Goal: Information Seeking & Learning: Find specific fact

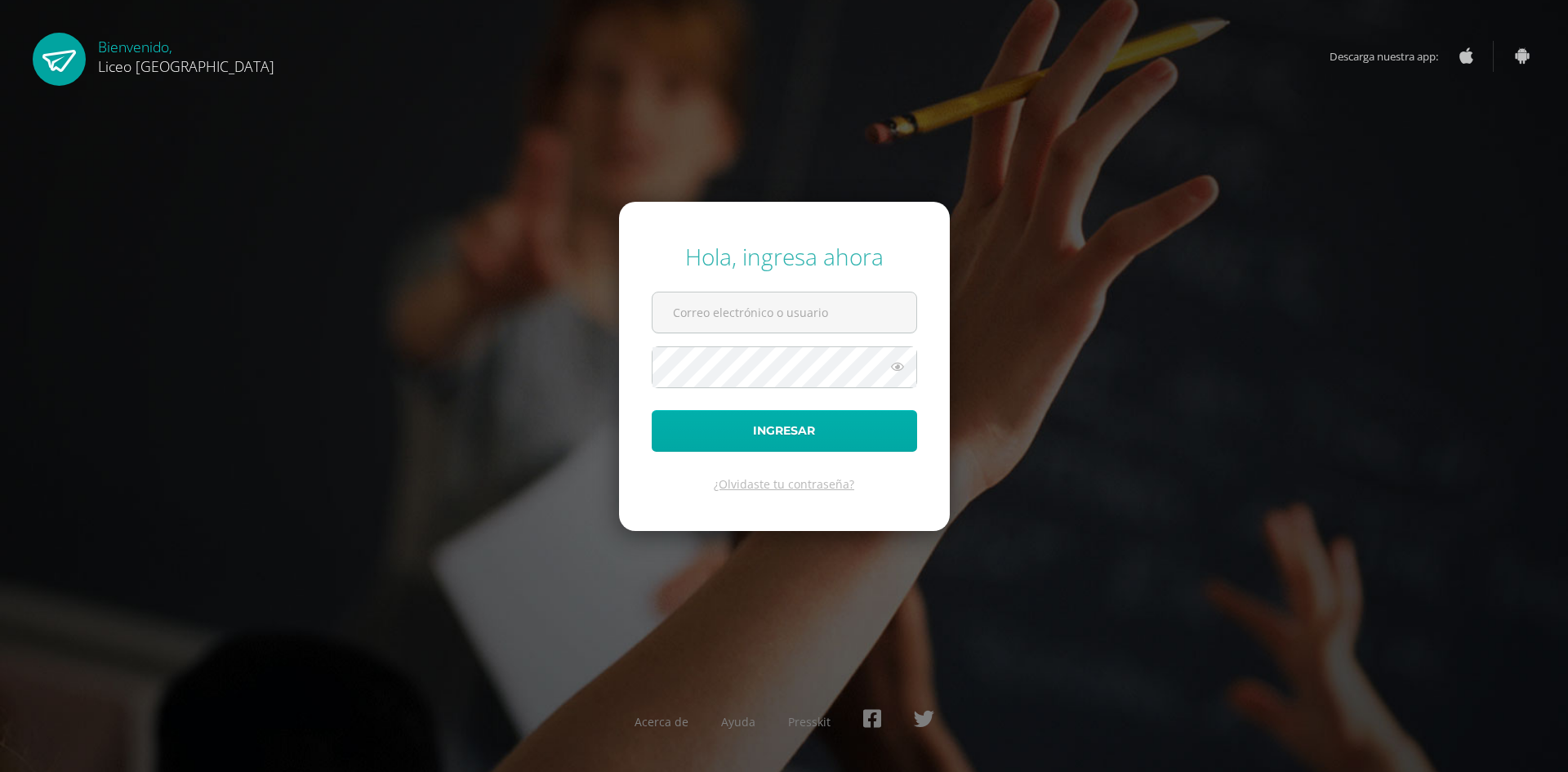
type input "[PERSON_NAME][EMAIL_ADDRESS][PERSON_NAME][DOMAIN_NAME]"
click at [754, 432] on button "Ingresar" at bounding box center [785, 431] width 265 height 42
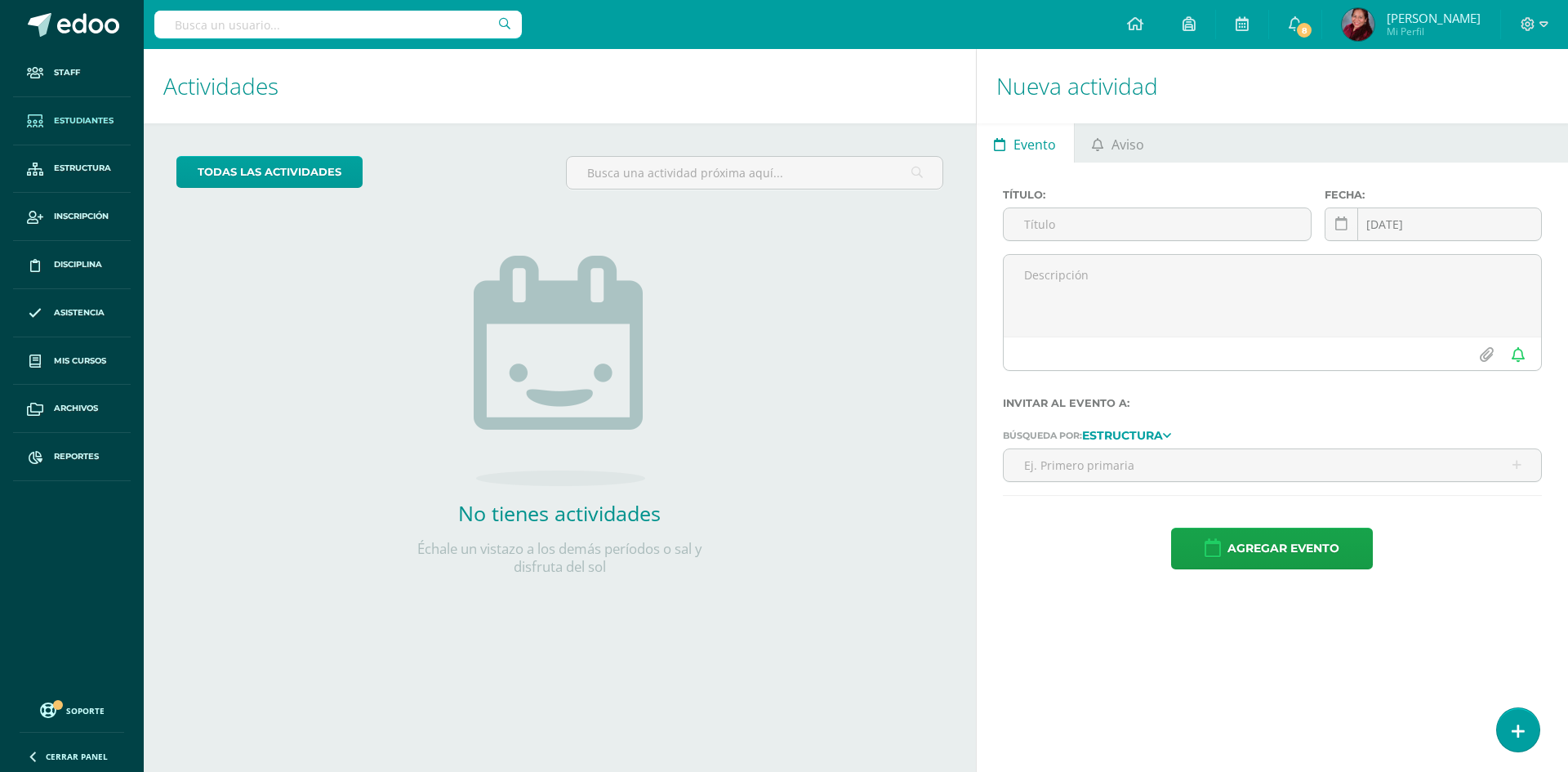
click at [85, 121] on span "Estudiantes" at bounding box center [84, 121] width 60 height 13
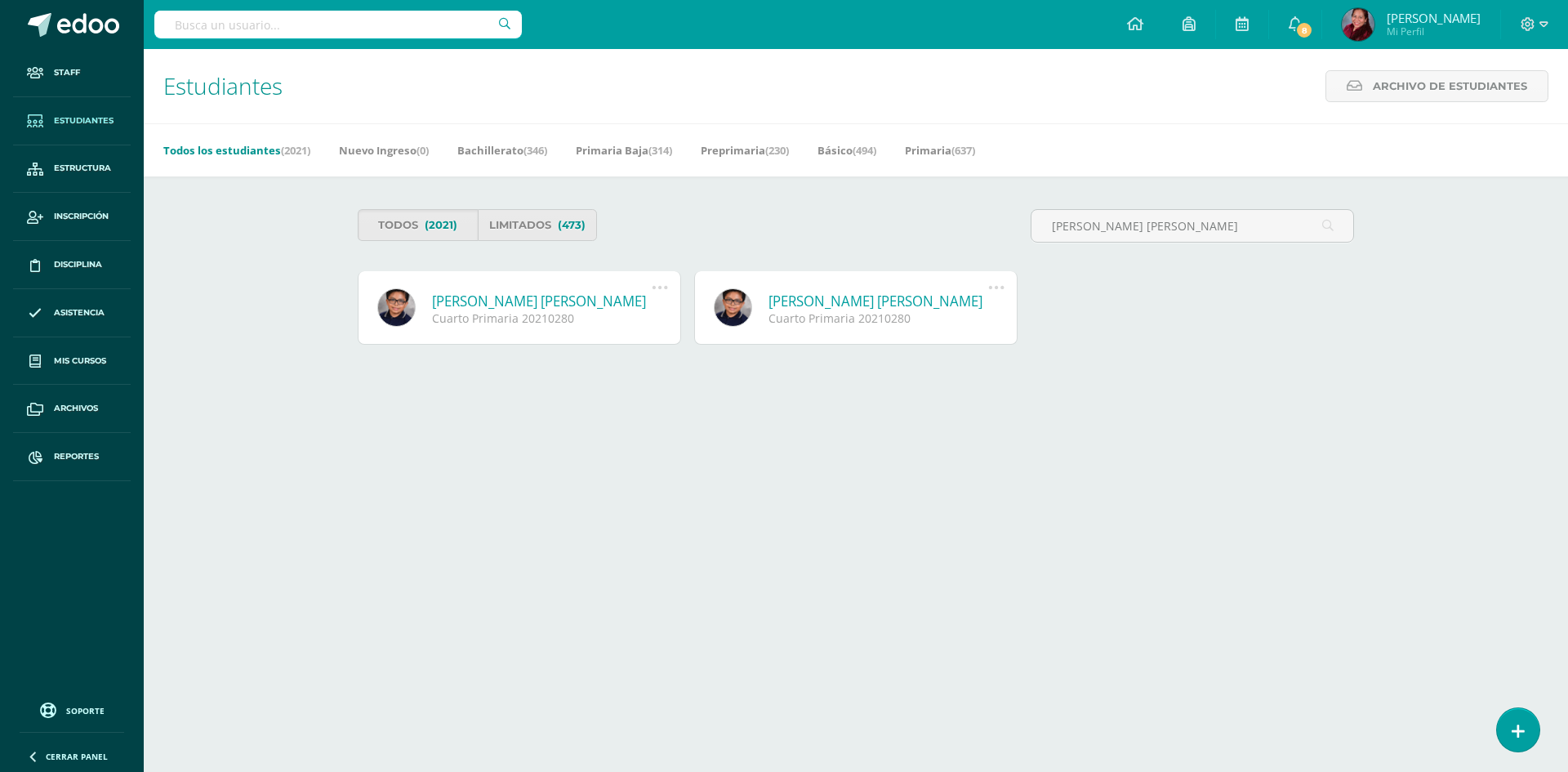
type input "[PERSON_NAME] [PERSON_NAME]"
click at [522, 304] on link "Mario Andrés Velásquez Diego" at bounding box center [542, 300] width 220 height 19
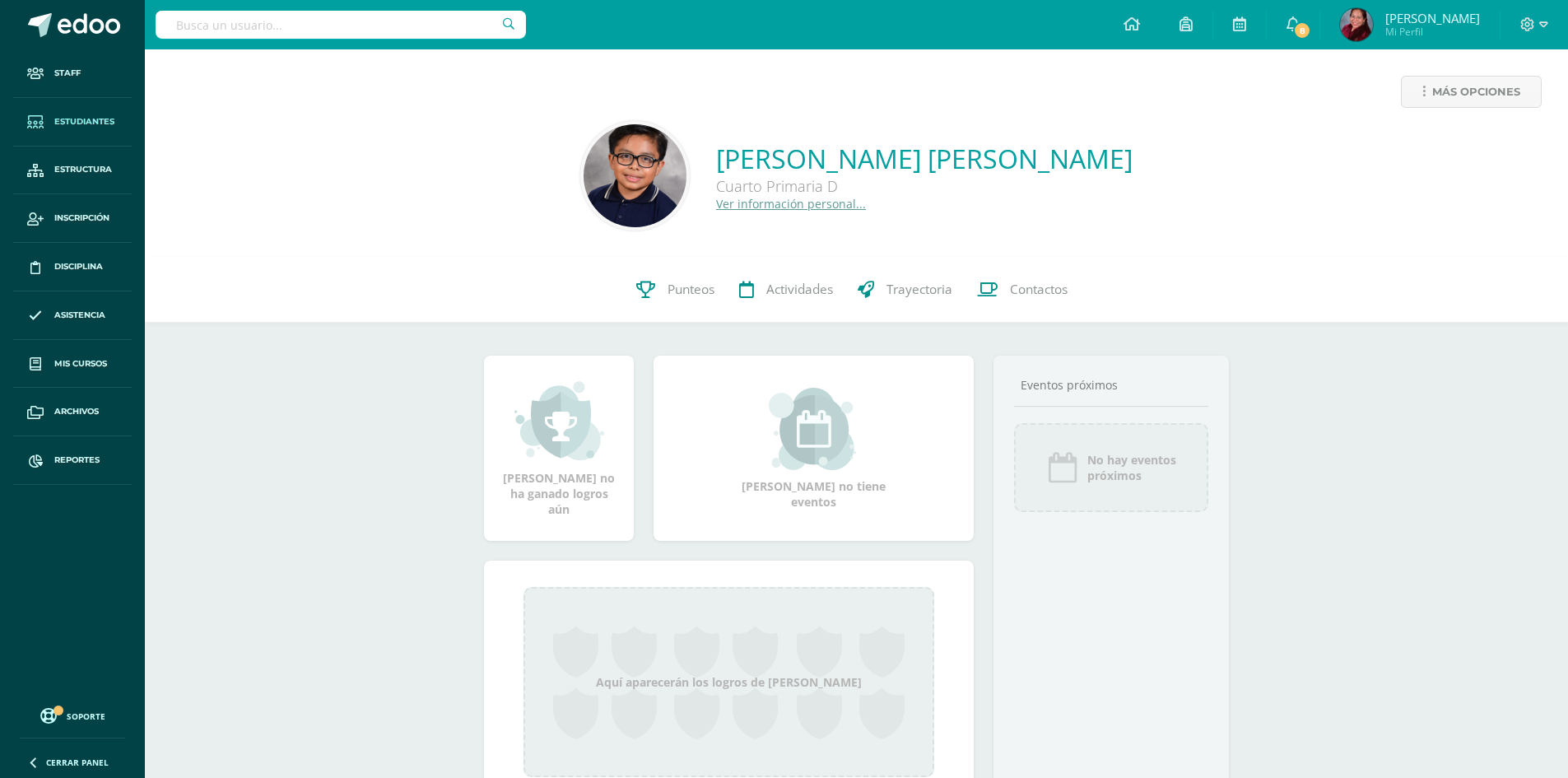
click at [73, 123] on span "Estudiantes" at bounding box center [84, 122] width 60 height 13
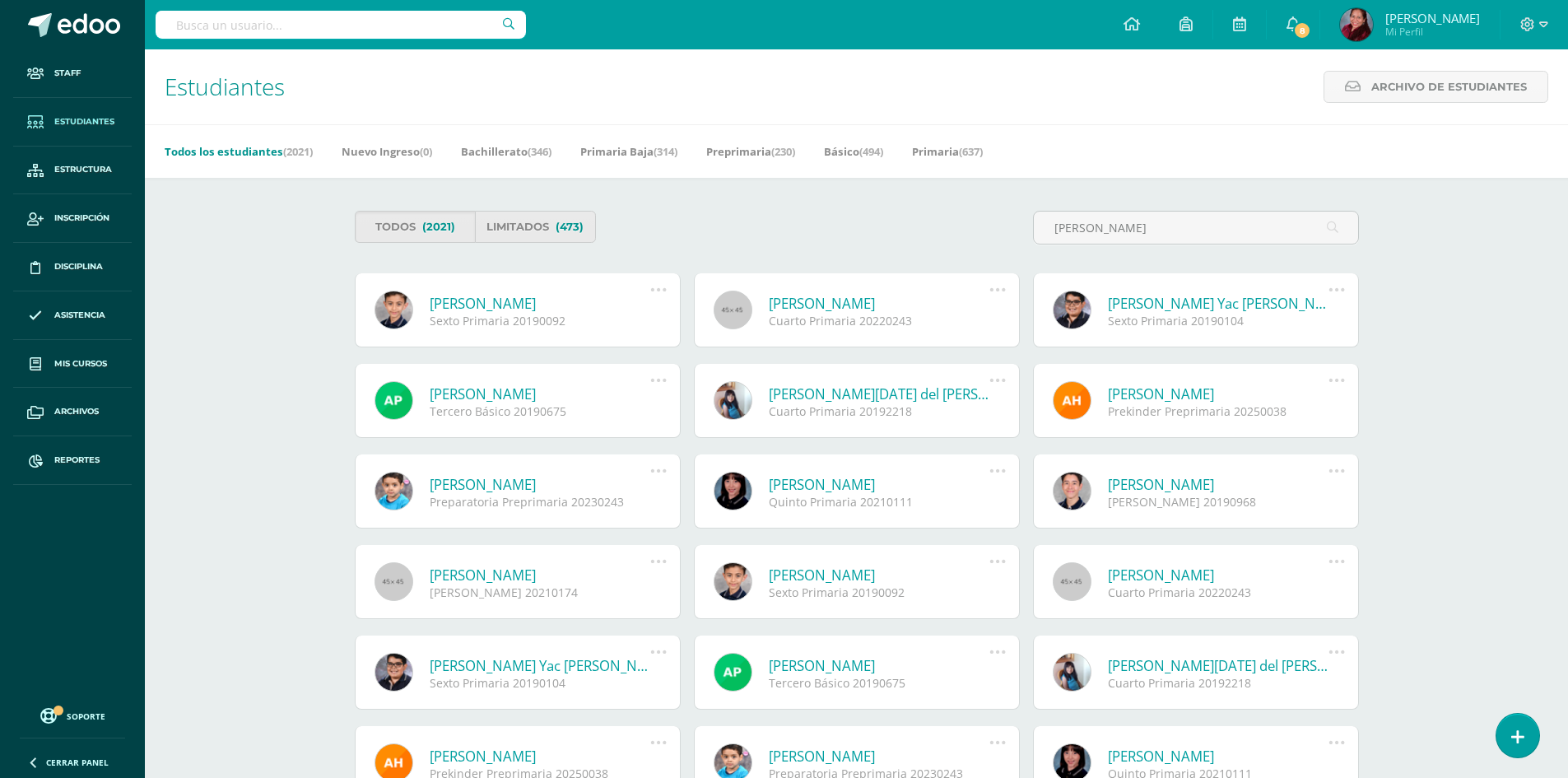
type input "rosrigo mendez"
click at [927, 305] on link "Rodrigo Alejandro Velásquez Méndez" at bounding box center [879, 303] width 222 height 19
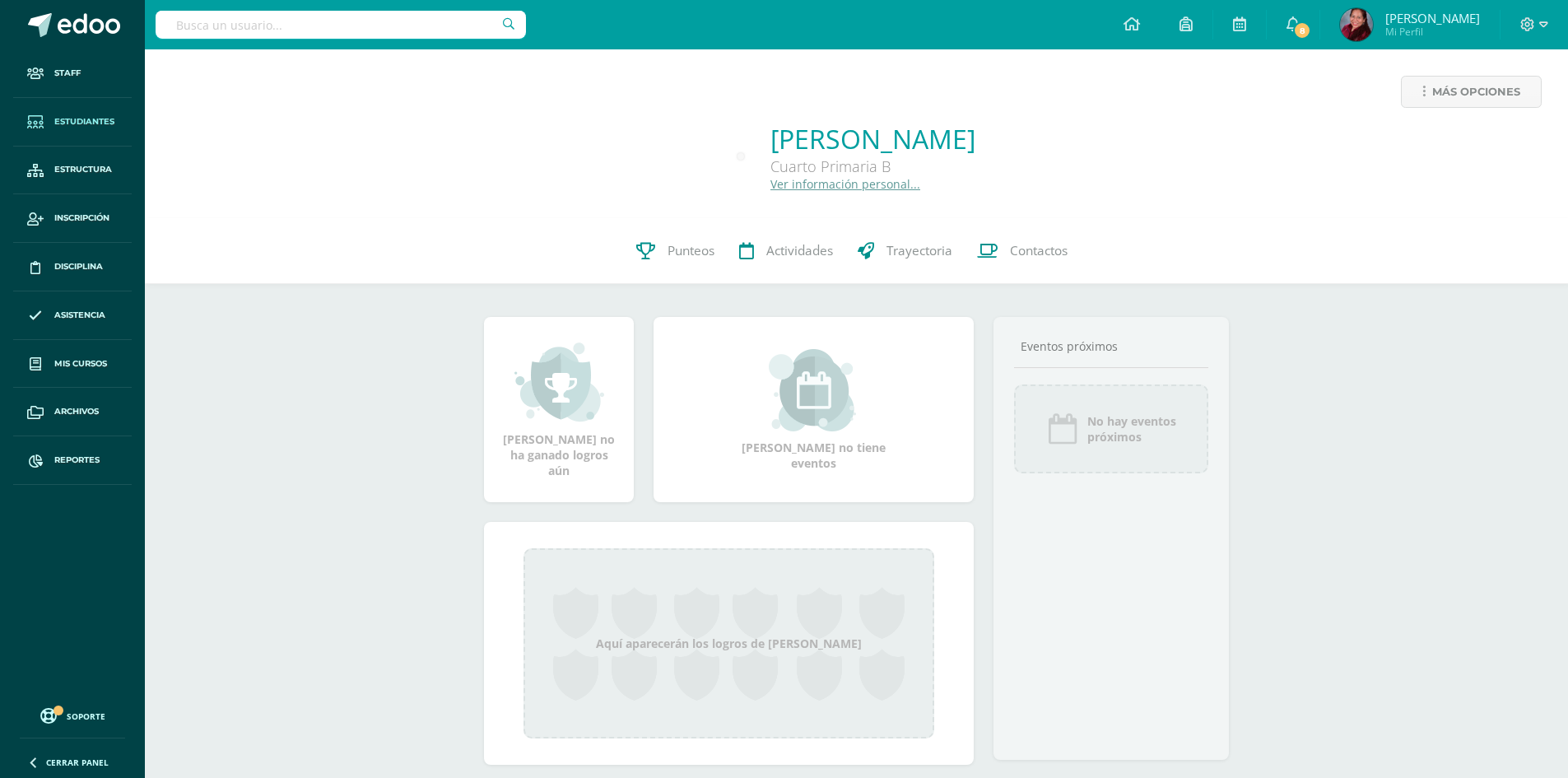
click at [72, 114] on link "Estudiantes" at bounding box center [73, 122] width 119 height 49
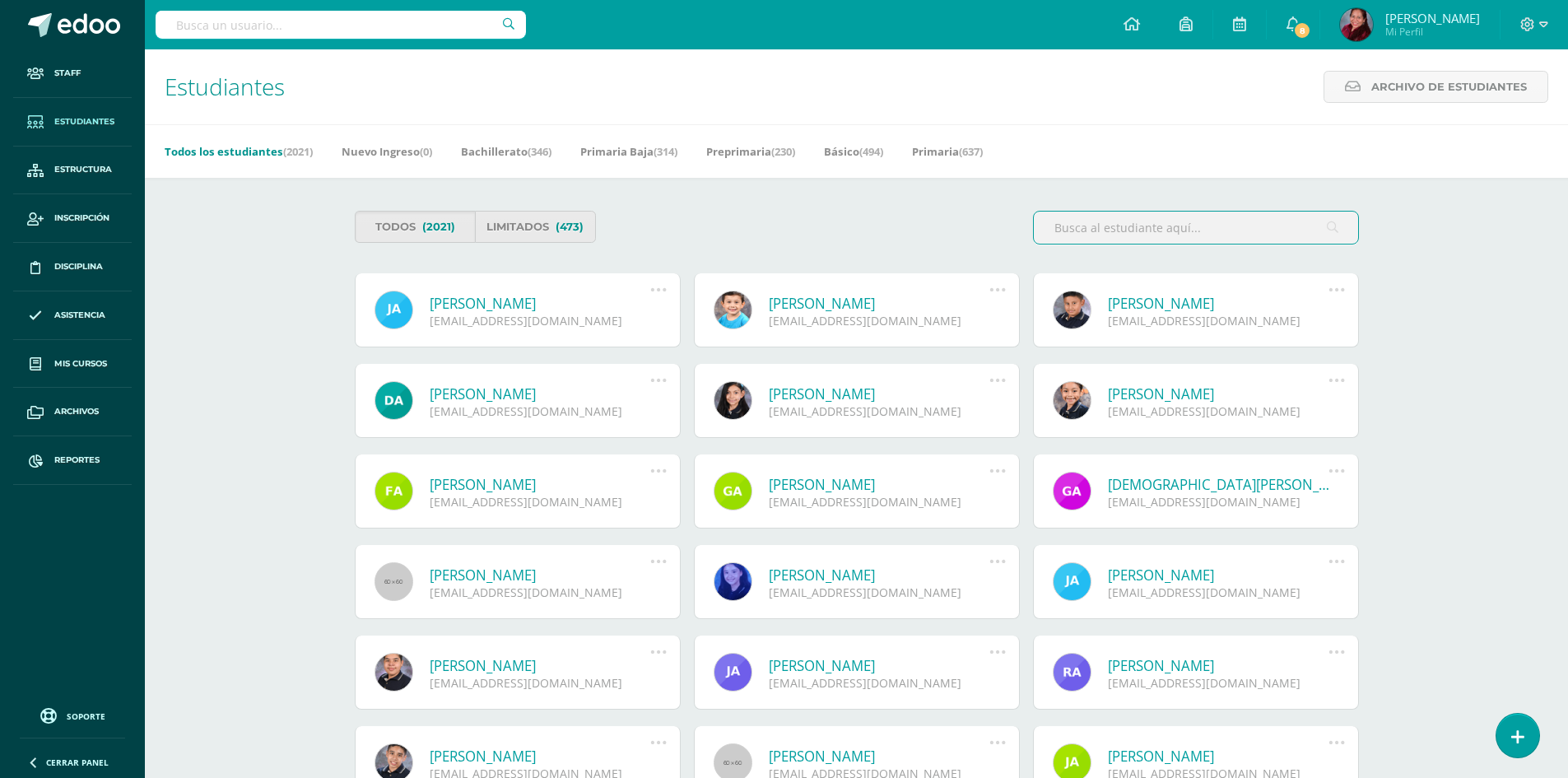
click at [1134, 232] on input "text" at bounding box center [1196, 228] width 324 height 32
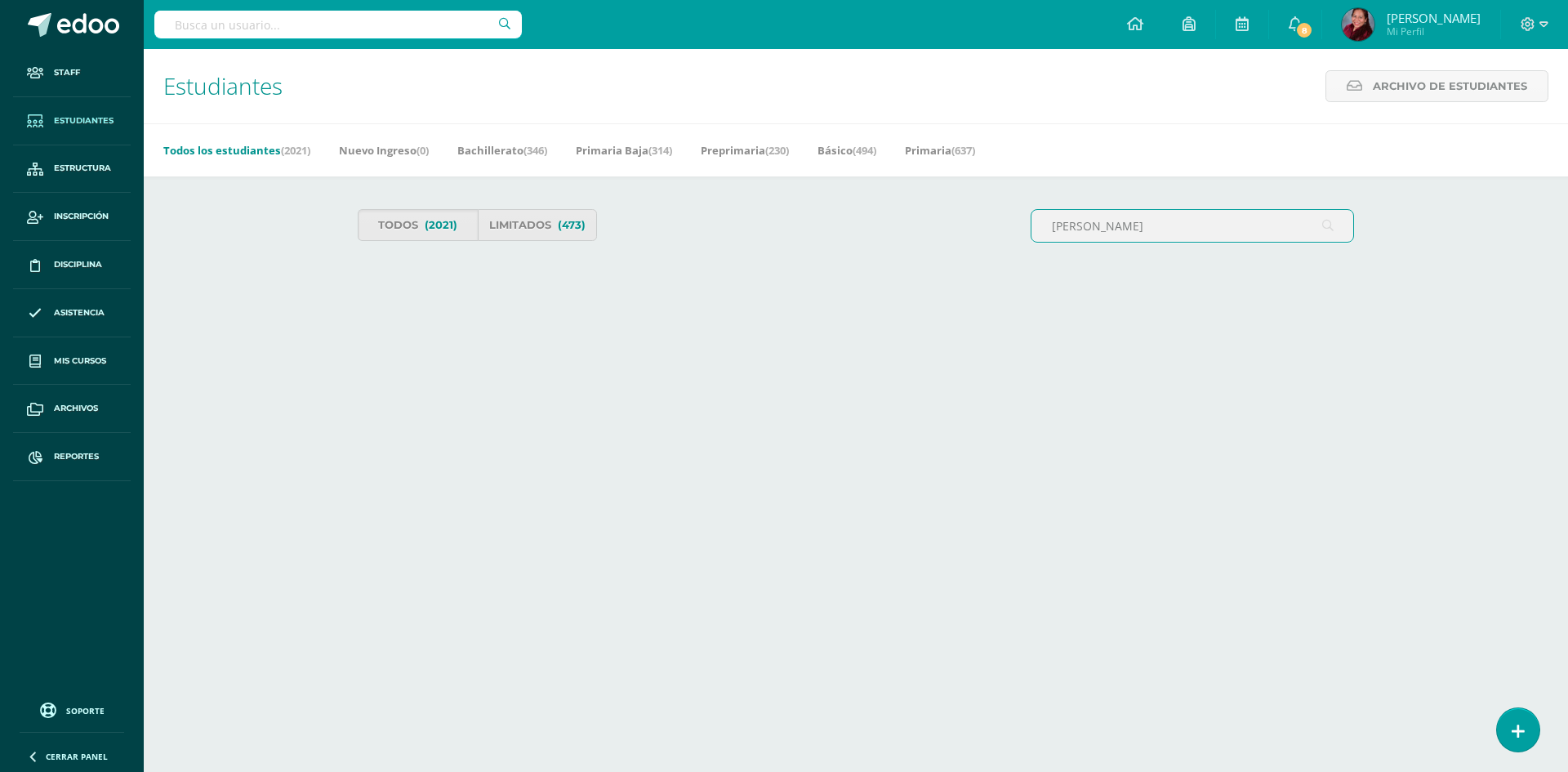
type input "[PERSON_NAME]"
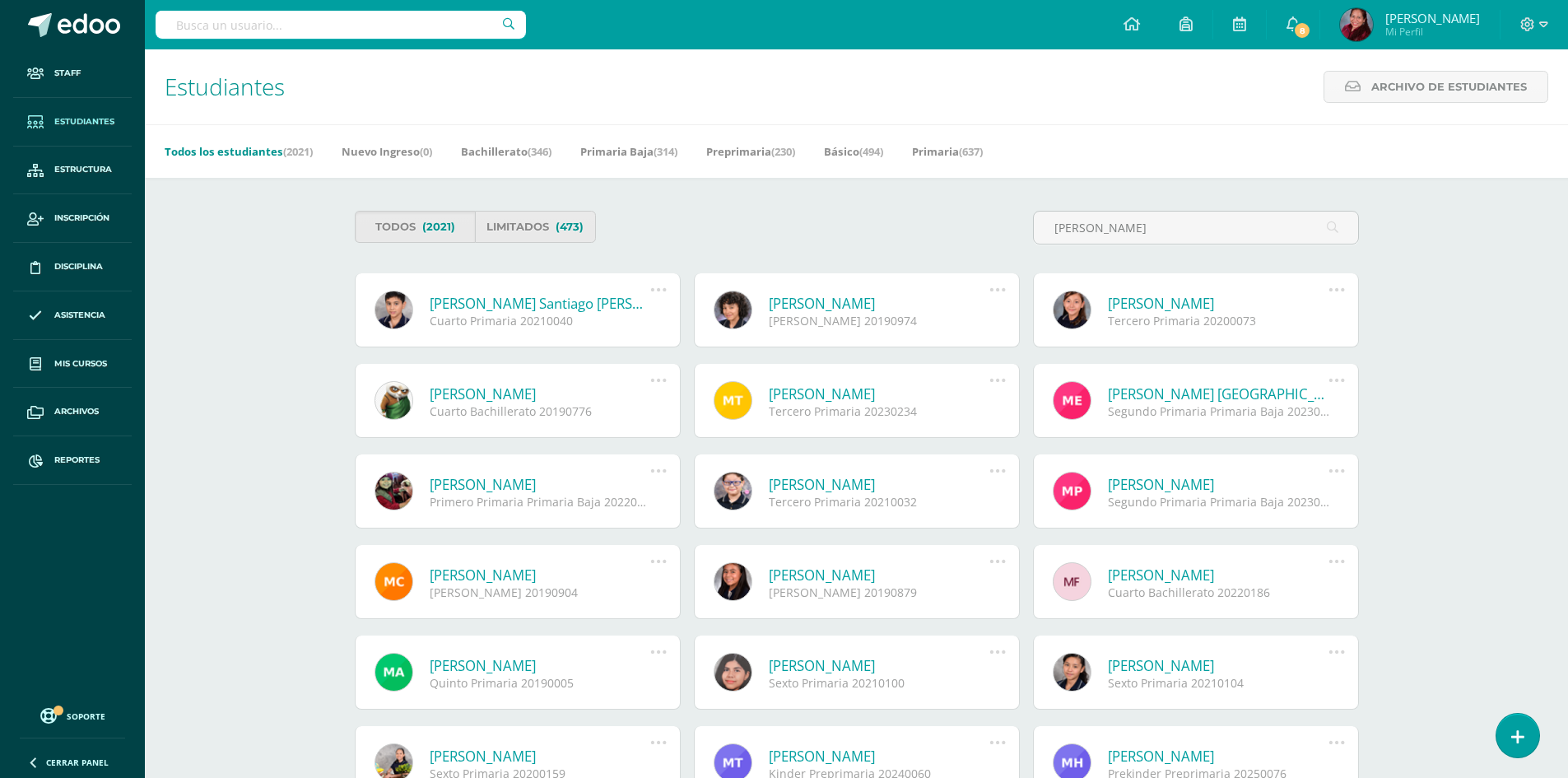
click at [525, 310] on link "Omar Santiago José Arias Girón" at bounding box center [540, 303] width 222 height 19
click at [525, 301] on link "Omar Santiago José Arias Girón" at bounding box center [540, 303] width 222 height 19
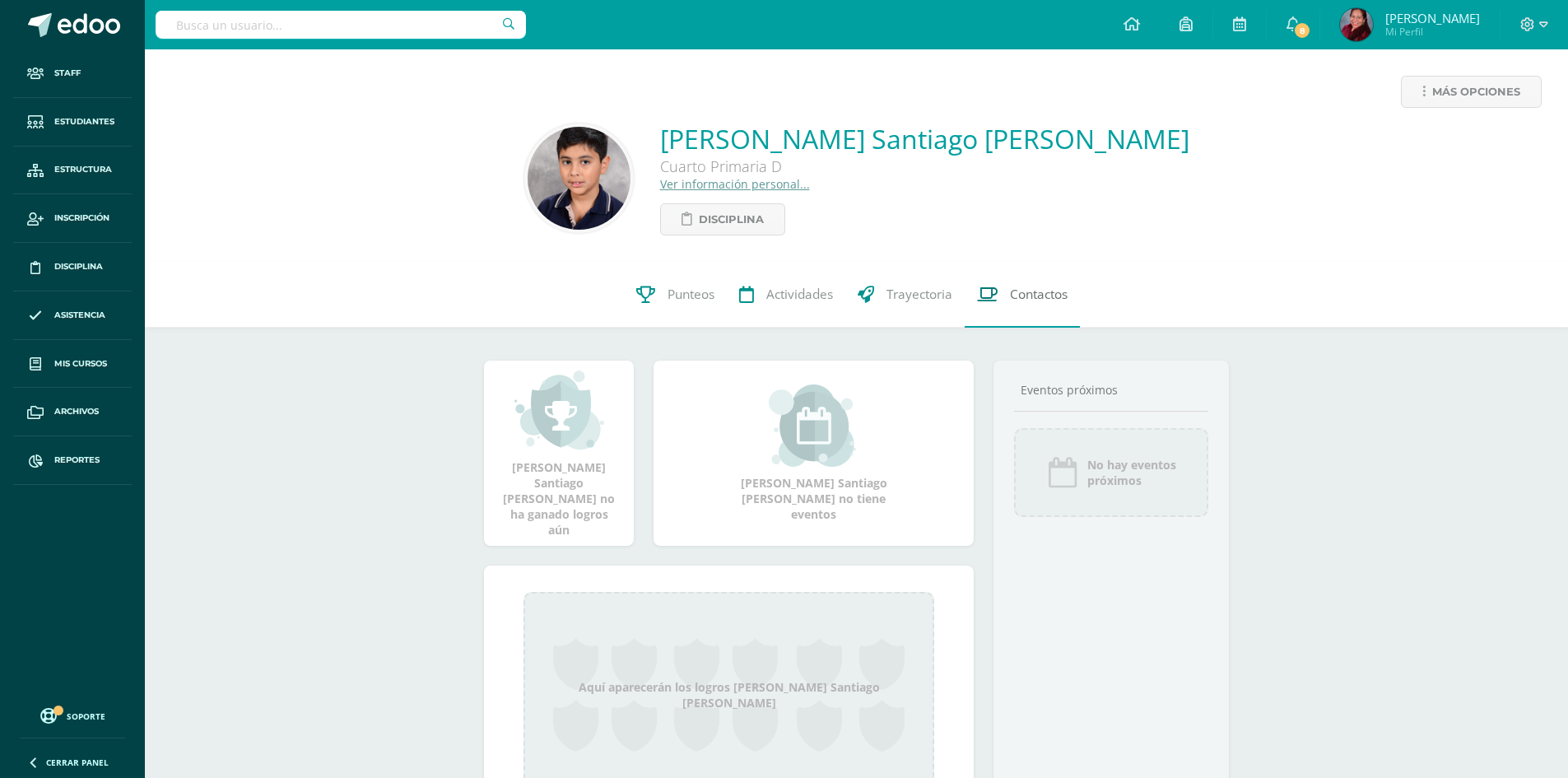
click at [1002, 284] on link "Contactos" at bounding box center [1023, 294] width 115 height 66
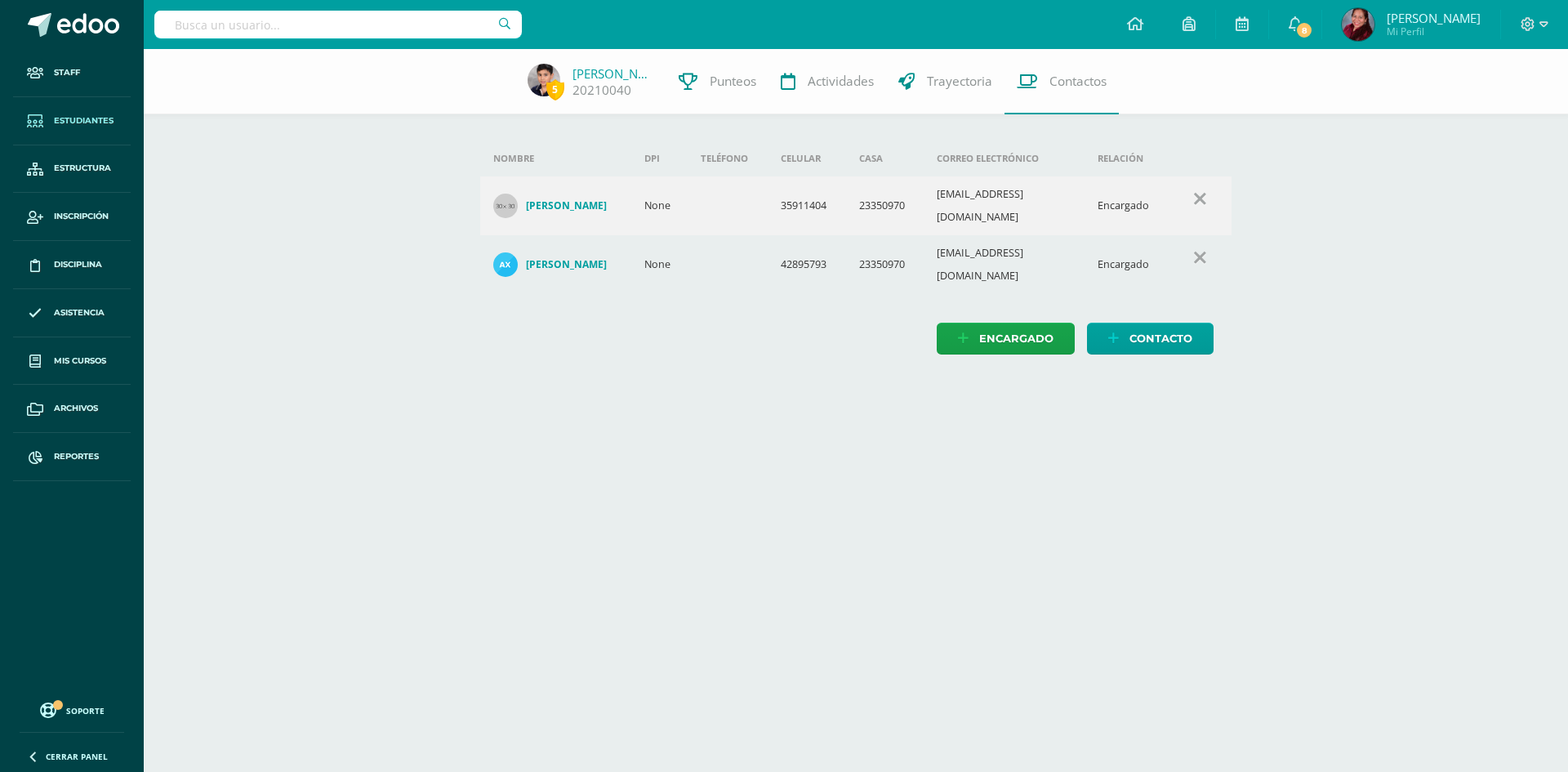
click at [95, 120] on span "Estudiantes" at bounding box center [84, 121] width 60 height 13
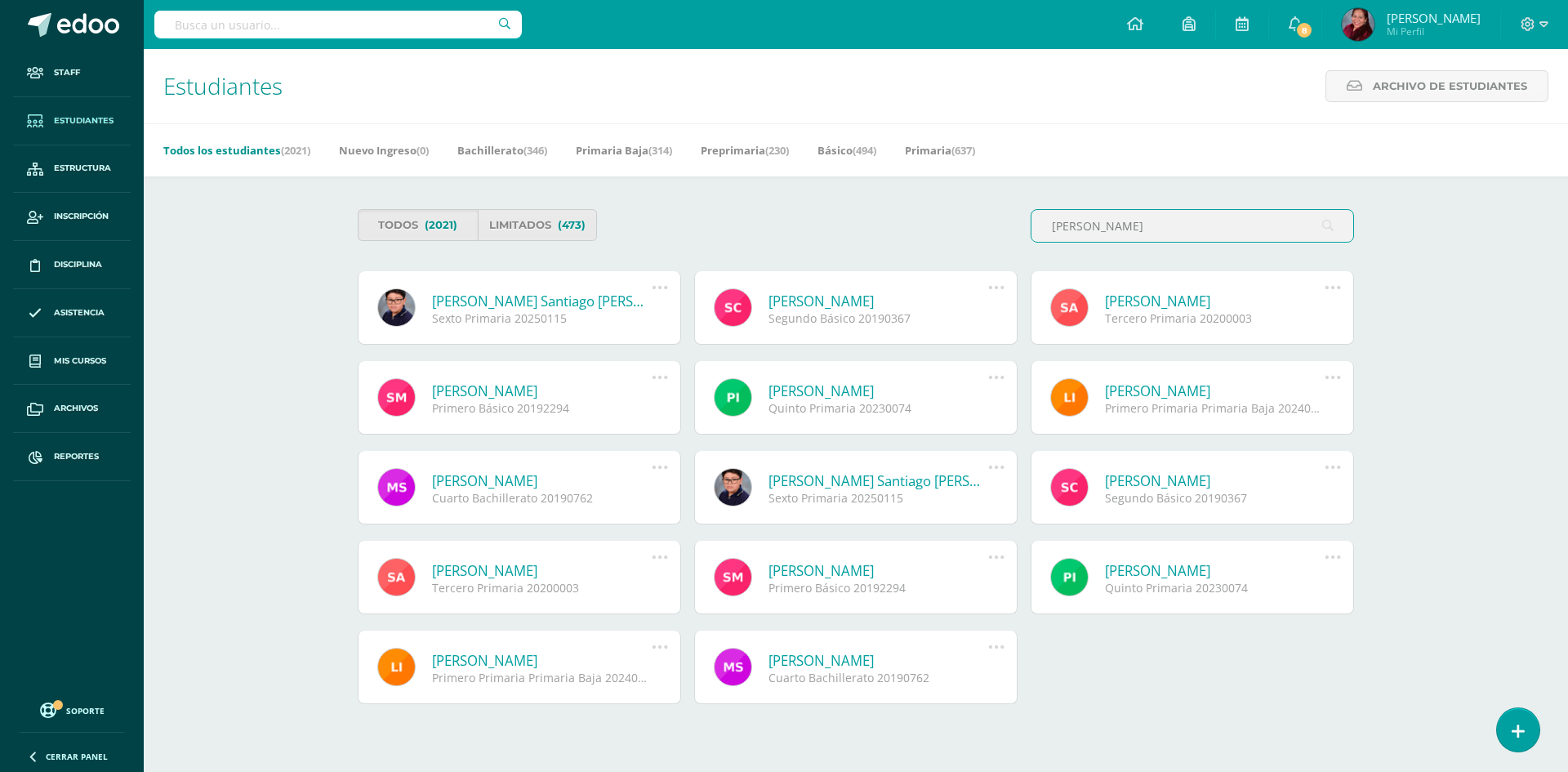
type input "walter santiago"
click at [573, 301] on link "Walter Santiago Vasquez Calo" at bounding box center [542, 300] width 220 height 19
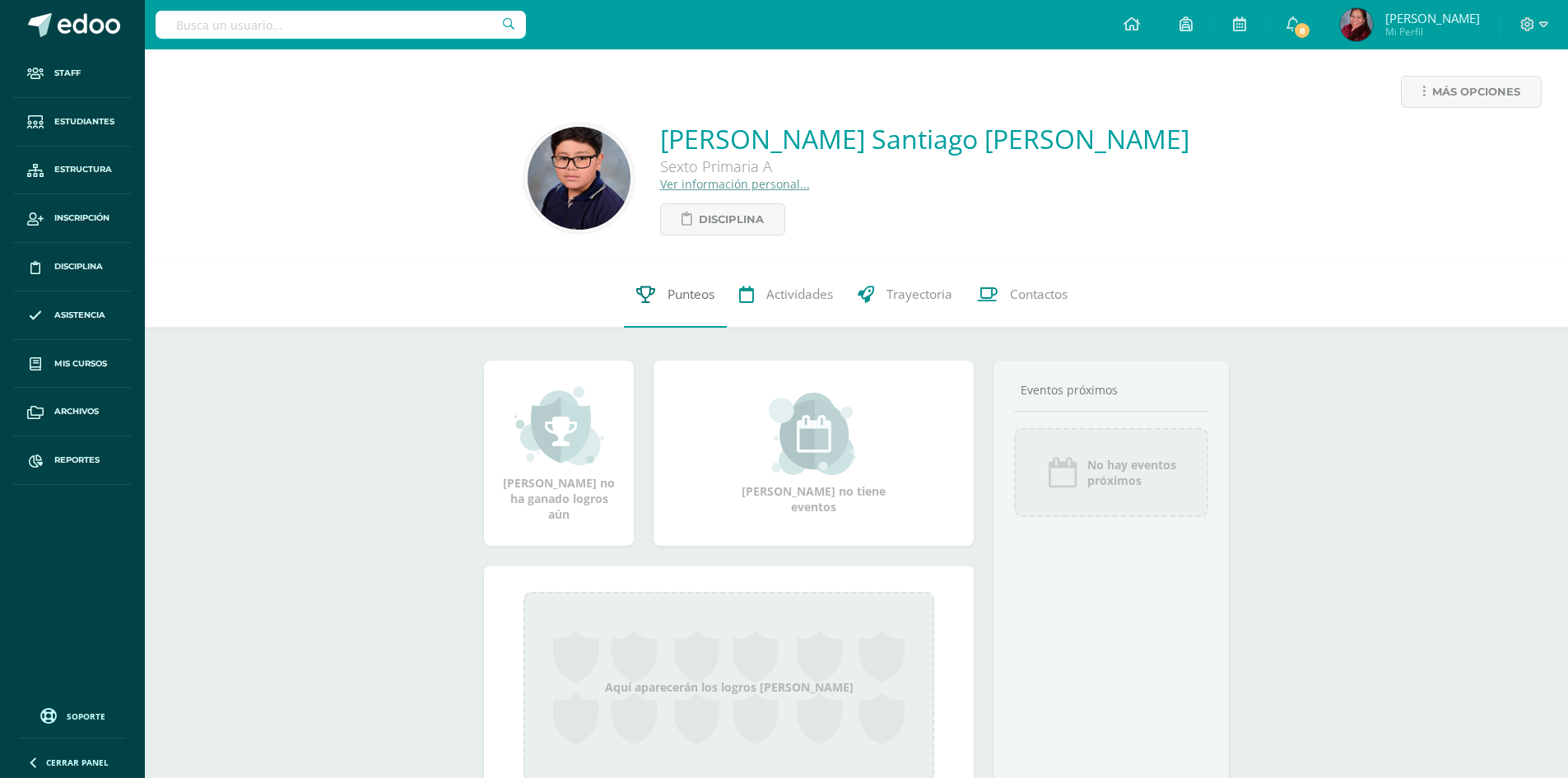
click at [689, 297] on span "Punteos" at bounding box center [691, 294] width 47 height 18
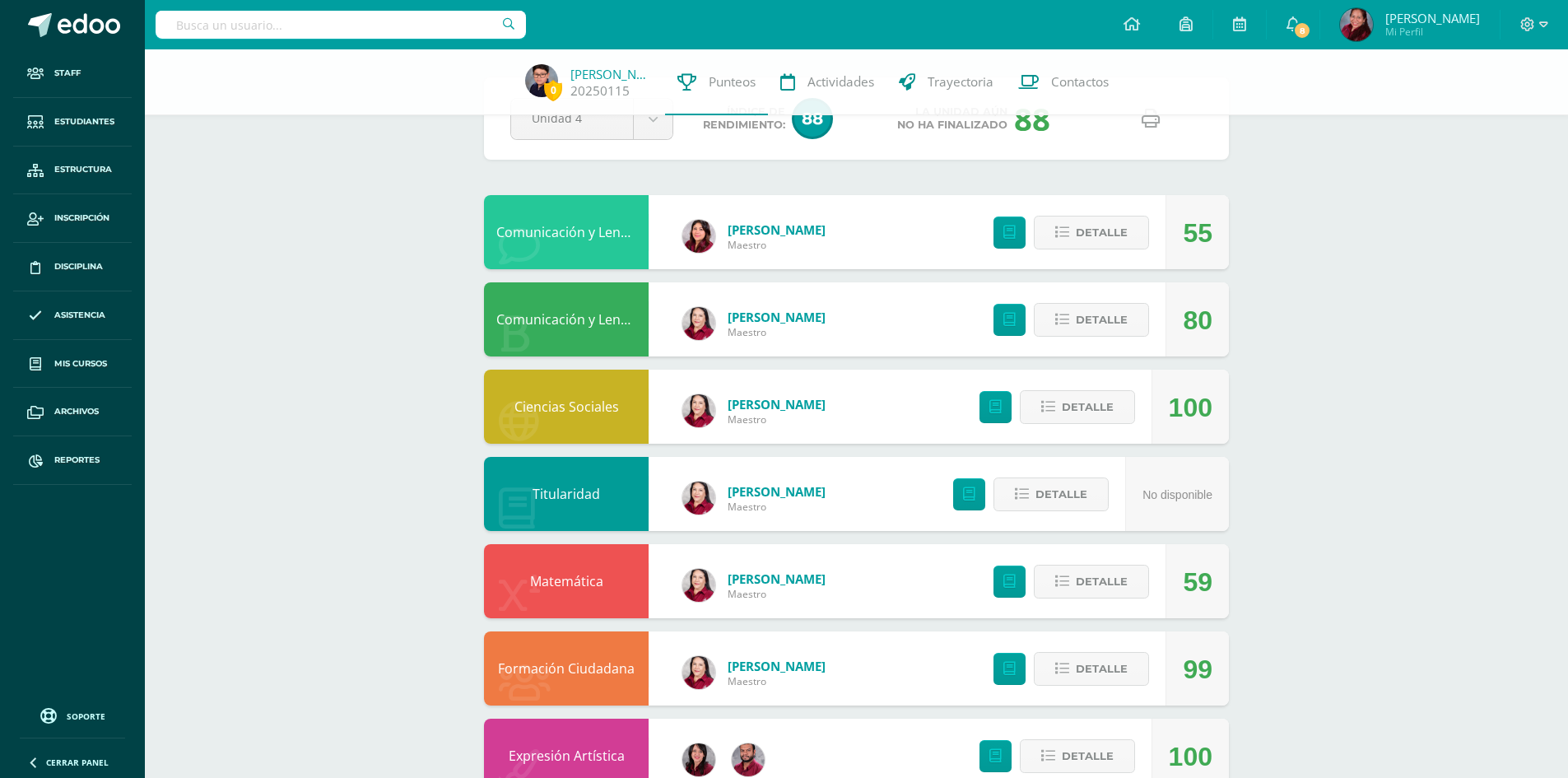
scroll to position [82, 0]
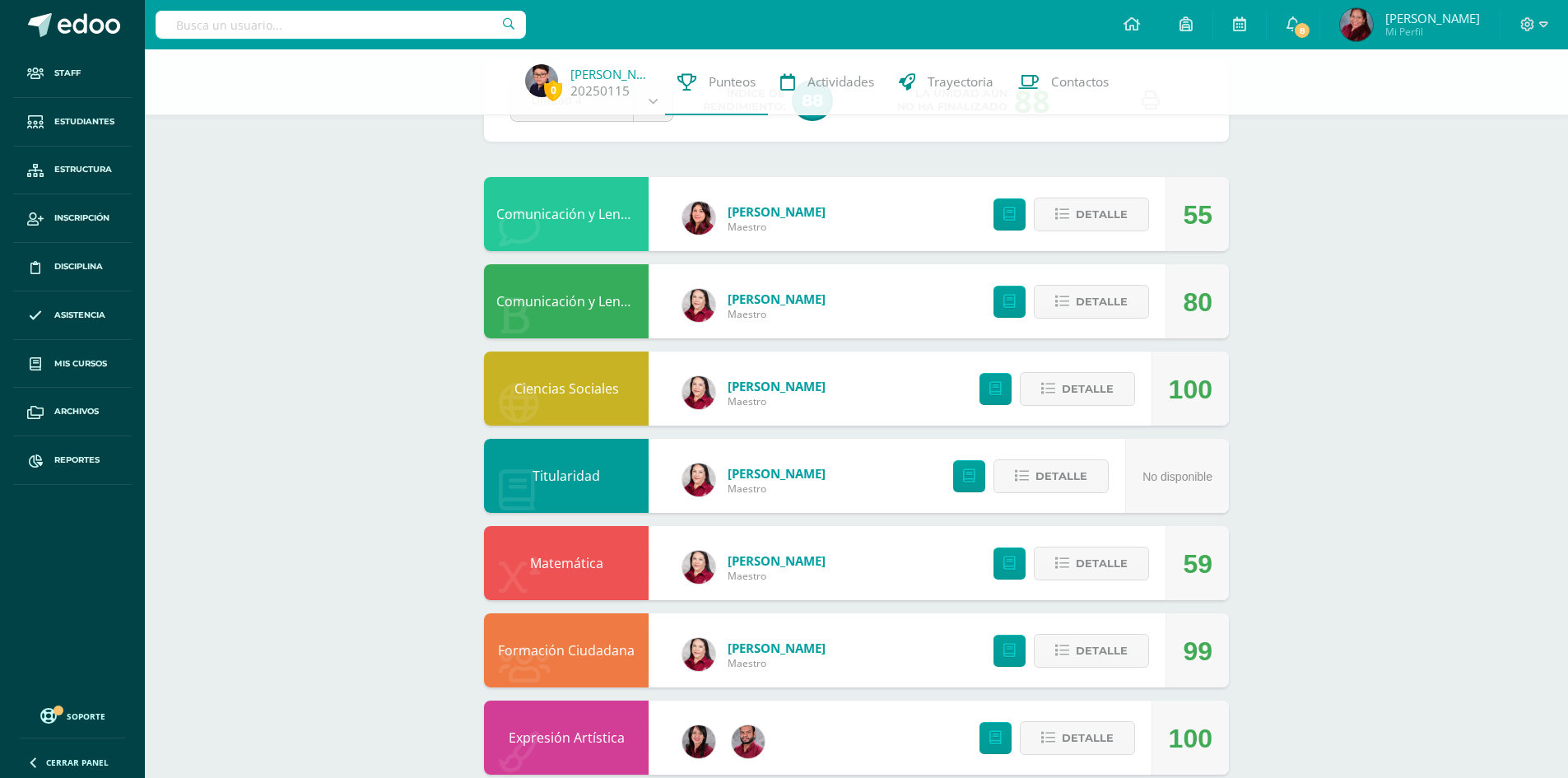
drag, startPoint x: 1173, startPoint y: 562, endPoint x: 1249, endPoint y: 570, distance: 76.4
click at [1249, 570] on div "Pendiente Unidad 4 Unidad 1 Unidad 2 Unidad 3 Unidad 4 Índice de Rendimiento: 8…" at bounding box center [856, 562] width 811 height 1190
drag, startPoint x: 1294, startPoint y: 558, endPoint x: 1229, endPoint y: 569, distance: 65.9
click at [1295, 558] on div "0 Walter Vasquez 20250115 Punteos Actividades Trayectoria Contactos Pendiente U…" at bounding box center [856, 562] width 1423 height 1190
click at [1329, 539] on div "0 Walter Vasquez 20250115 Punteos Actividades Trayectoria Contactos Pendiente U…" at bounding box center [856, 562] width 1423 height 1190
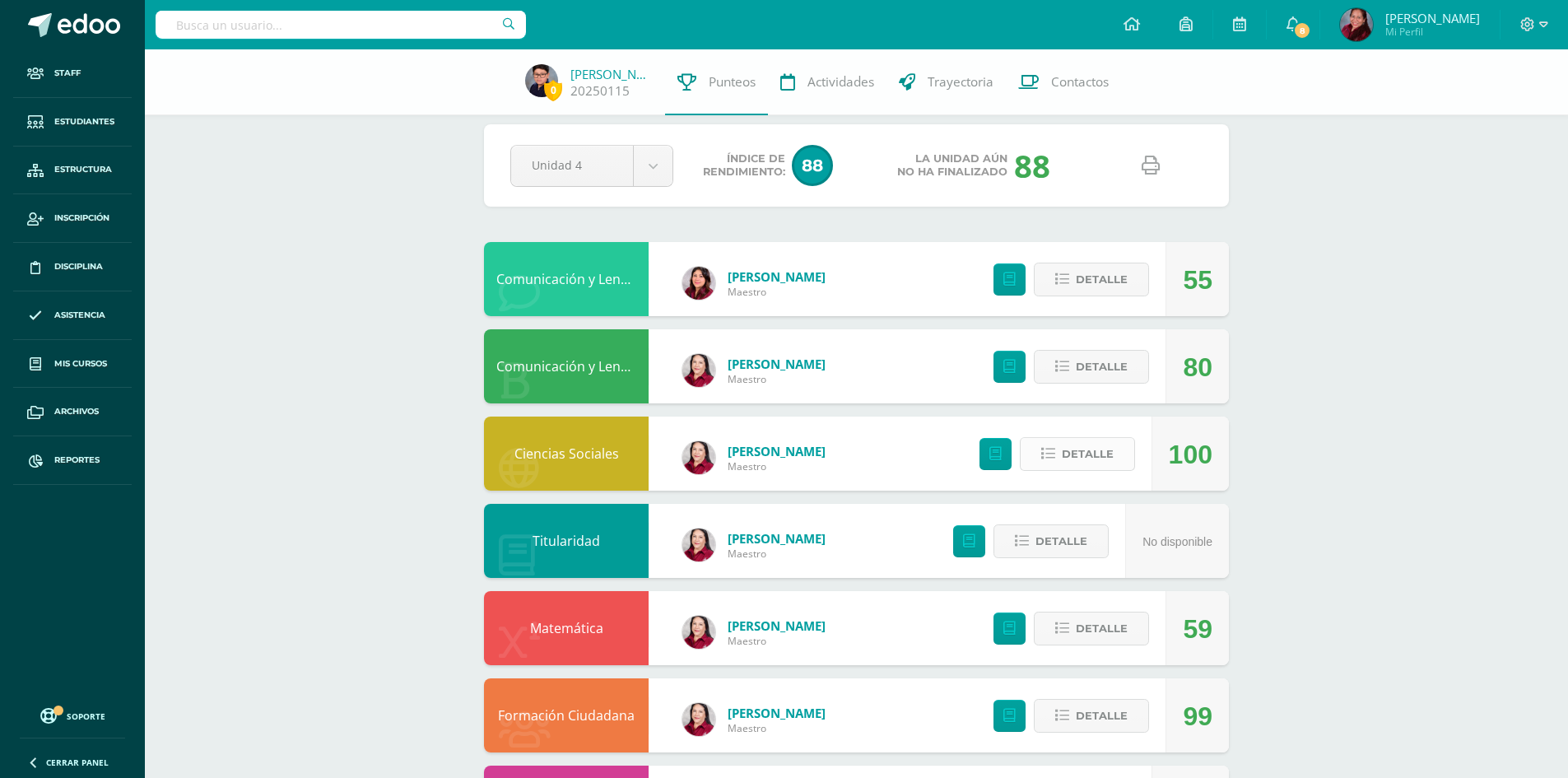
scroll to position [0, 0]
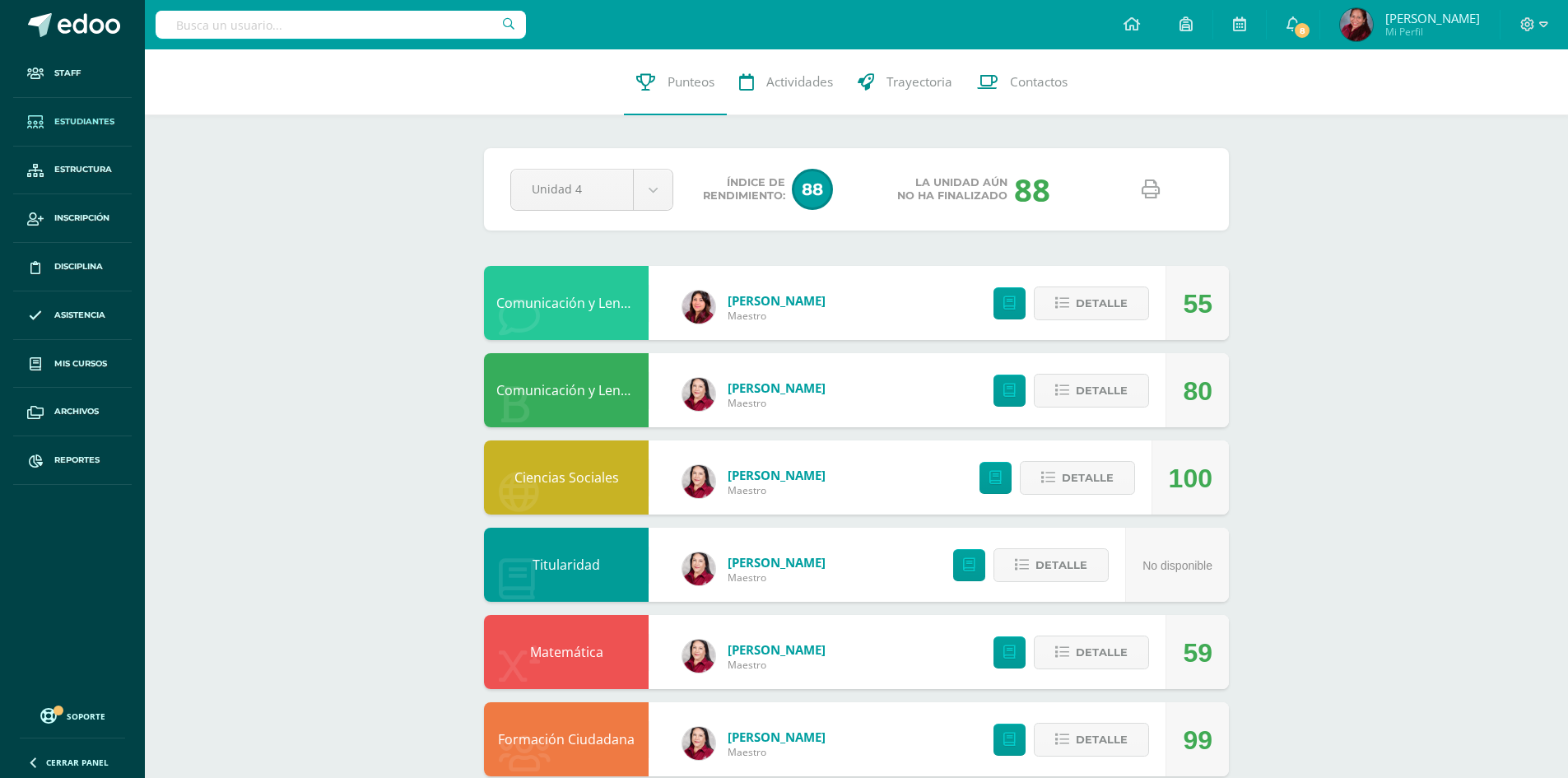
drag, startPoint x: 84, startPoint y: 116, endPoint x: 100, endPoint y: 104, distance: 20.0
click at [84, 116] on span "Estudiantes" at bounding box center [84, 122] width 60 height 13
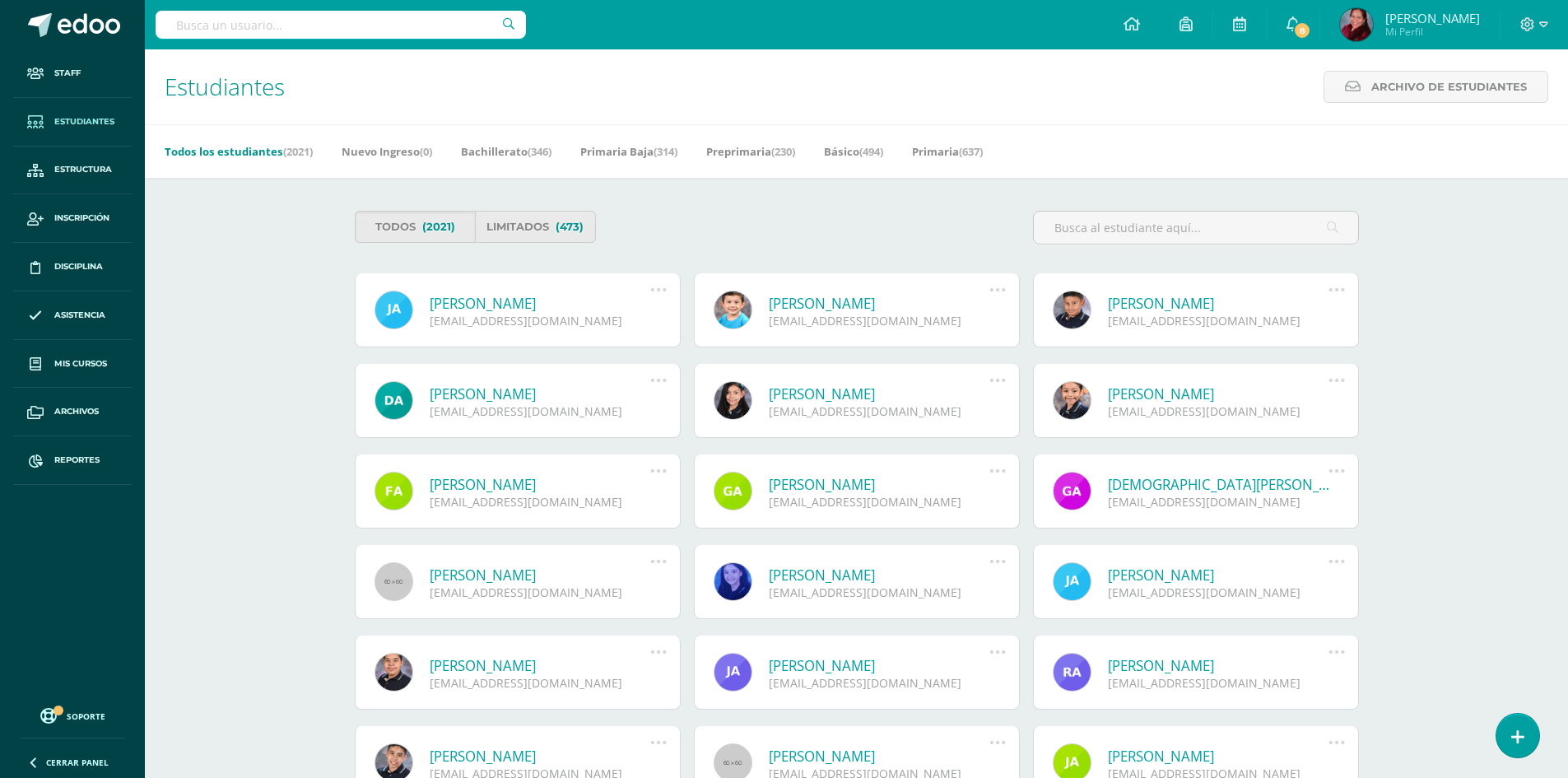
click at [273, 244] on div "Estudiantes Archivo de Estudiantes Archivo de Estudiantes Acá podrás realizar u…" at bounding box center [856, 582] width 1423 height 1066
click at [1093, 225] on input "text" at bounding box center [1196, 228] width 324 height 32
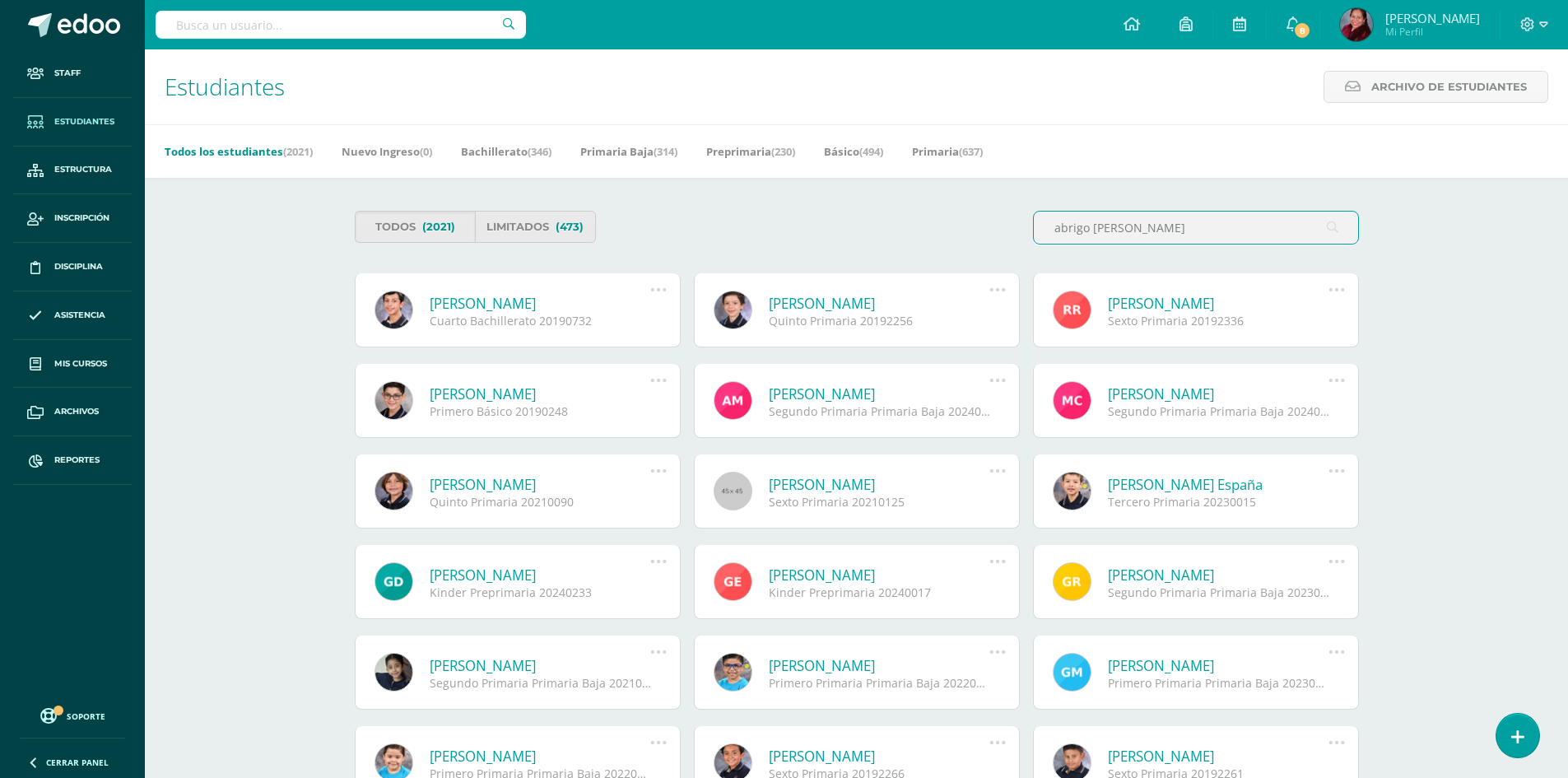
drag, startPoint x: 1143, startPoint y: 231, endPoint x: 1011, endPoint y: 237, distance: 132.1
click at [1015, 234] on div "Todos (2021) Limitados (473) abrigo davila" at bounding box center [856, 234] width 1018 height 47
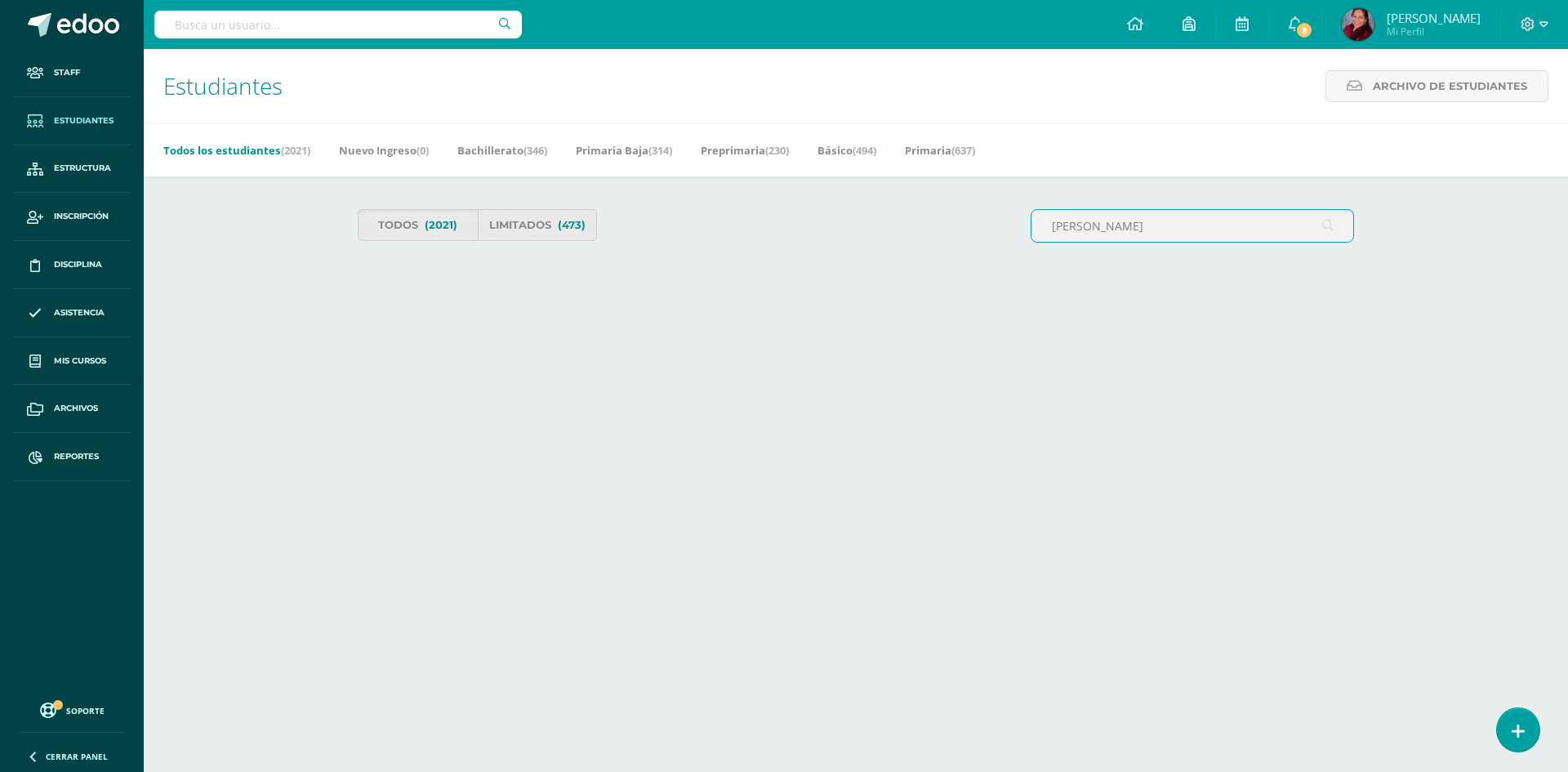
type input "Abrigo Dávila"
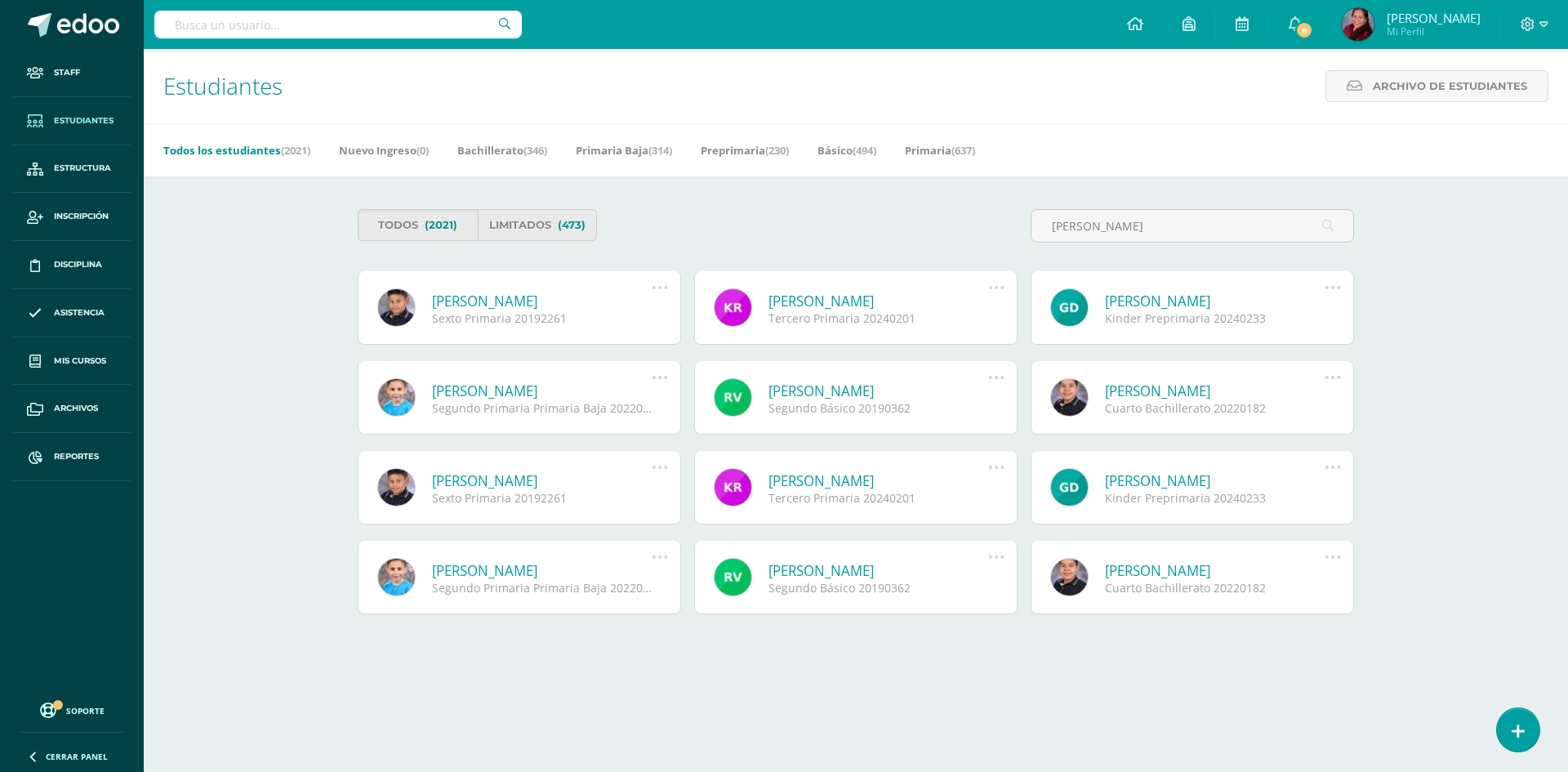
click at [541, 300] on link "Angel Manuel Abrigo Davila" at bounding box center [542, 300] width 220 height 19
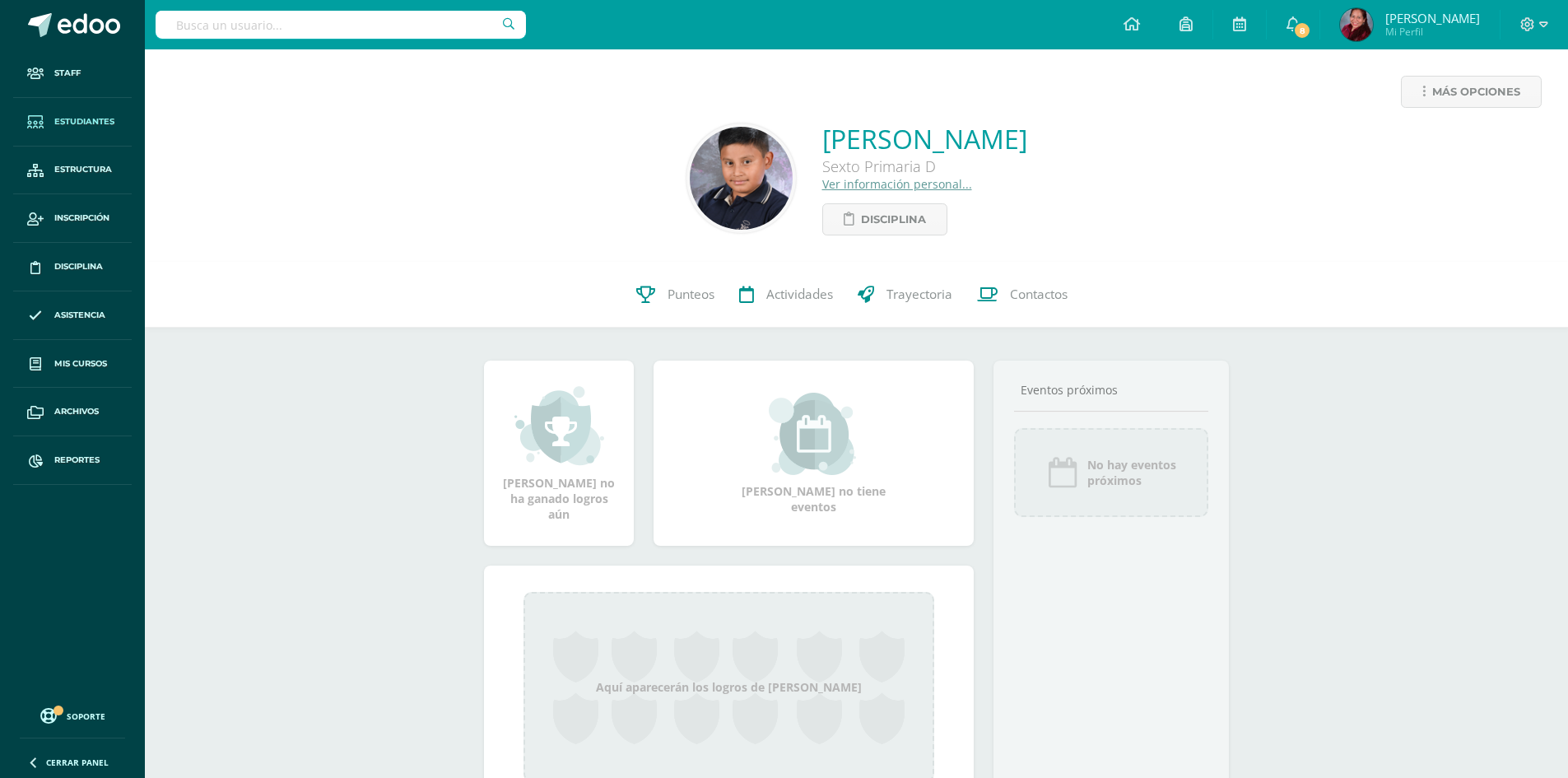
click at [98, 118] on span "Estudiantes" at bounding box center [84, 122] width 60 height 13
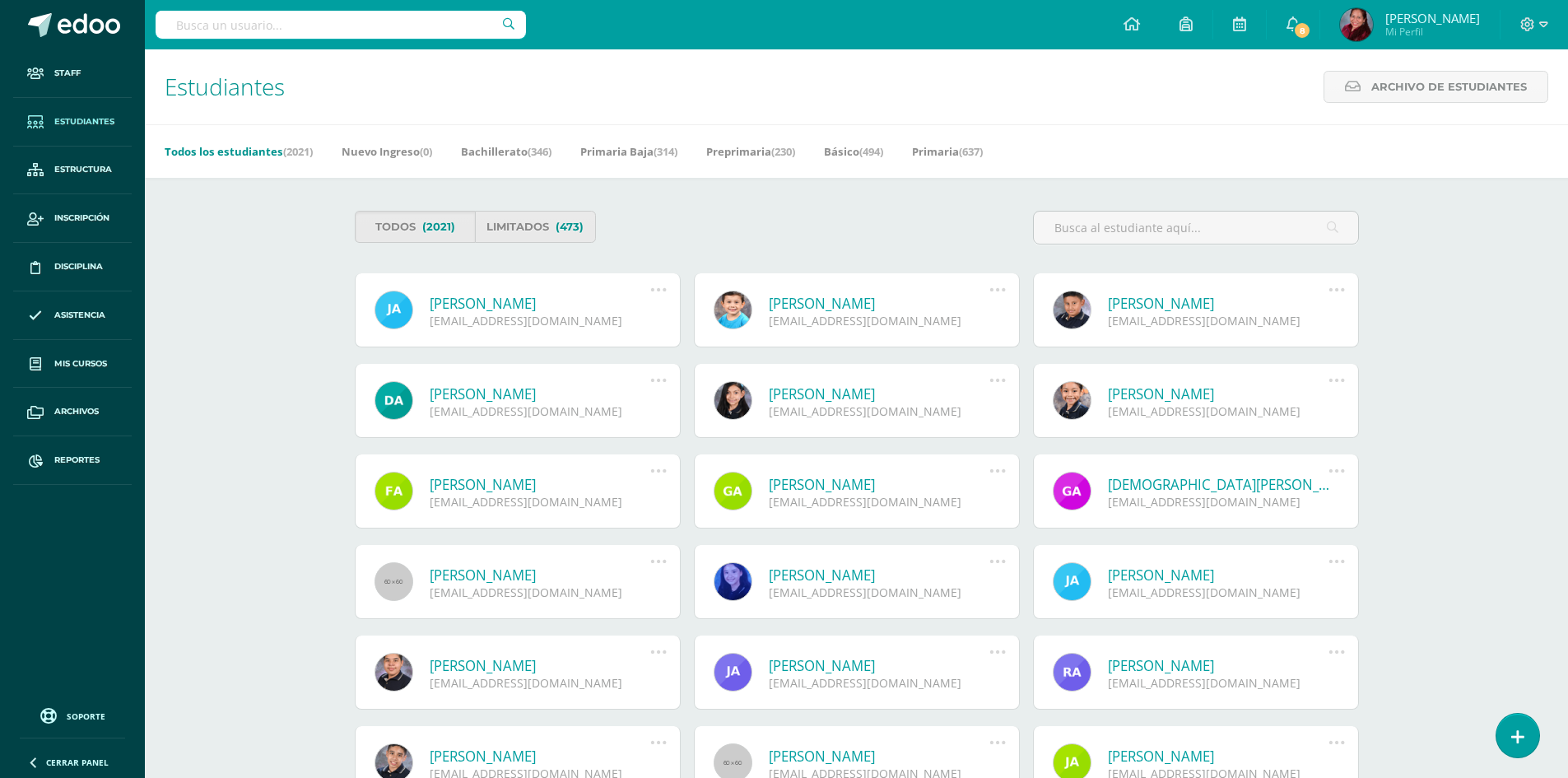
click at [69, 125] on span "Estudiantes" at bounding box center [84, 122] width 60 height 13
click at [86, 115] on span "Estudiantes" at bounding box center [84, 122] width 60 height 13
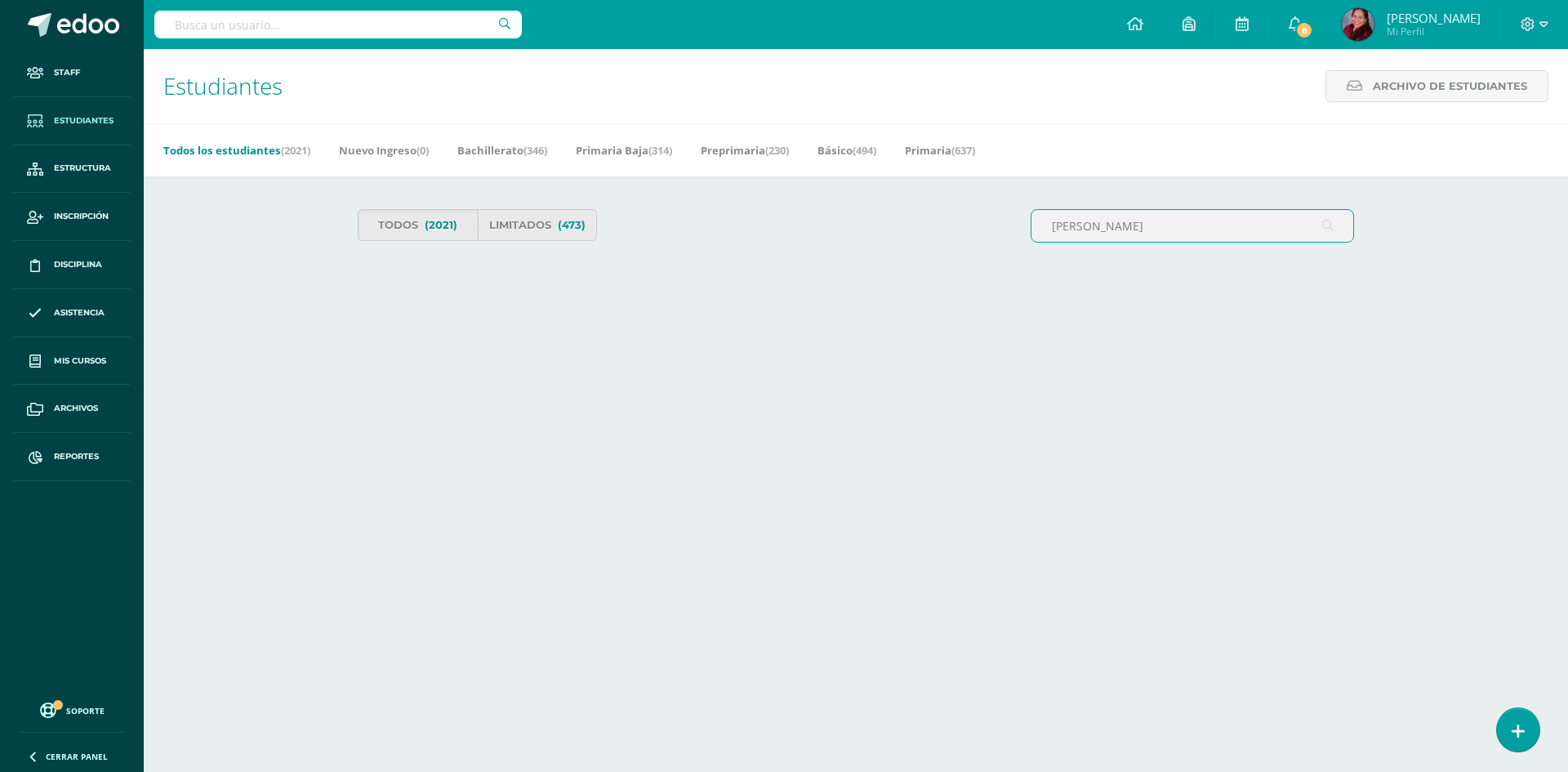
type input "[PERSON_NAME]"
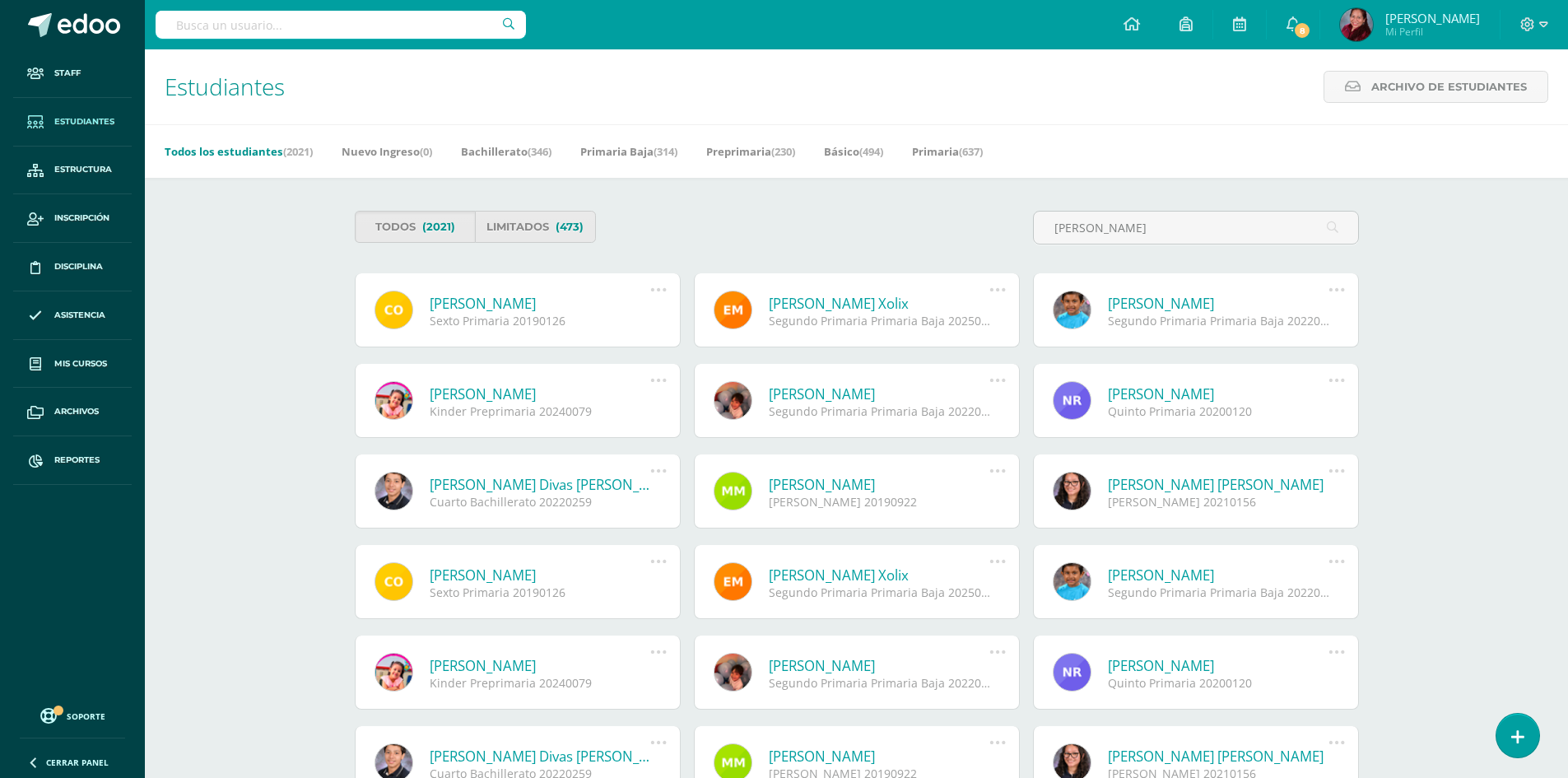
click at [557, 301] on link "[PERSON_NAME]" at bounding box center [540, 303] width 222 height 19
